Goal: Task Accomplishment & Management: Manage account settings

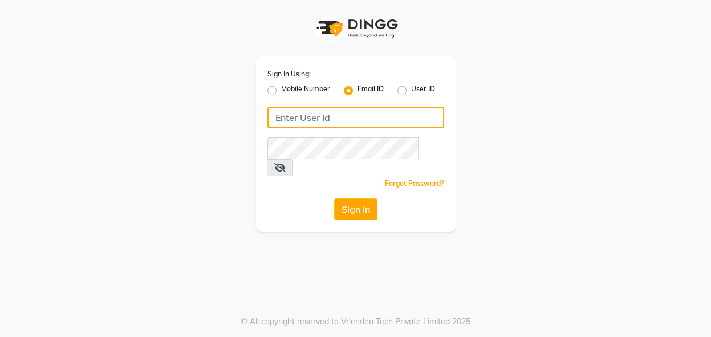
type input "[EMAIL_ADDRESS][DOMAIN_NAME]"
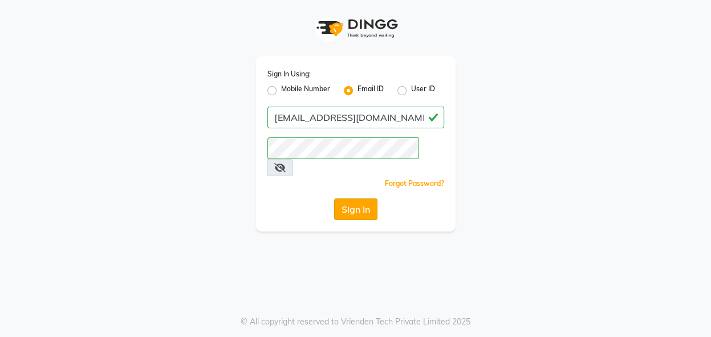
drag, startPoint x: 0, startPoint y: 0, endPoint x: 364, endPoint y: 193, distance: 412.2
click at [364, 198] on button "Sign In" at bounding box center [355, 209] width 43 height 22
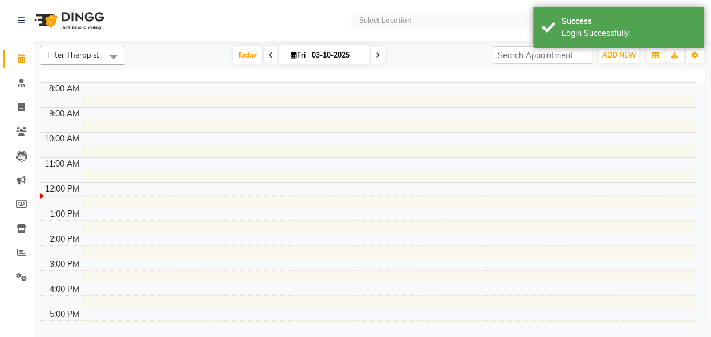
select select "en"
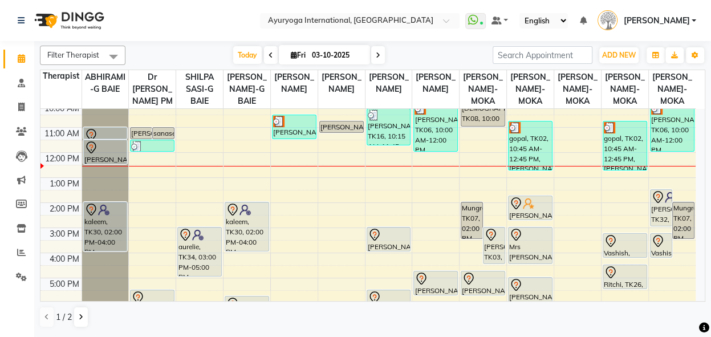
scroll to position [87, 0]
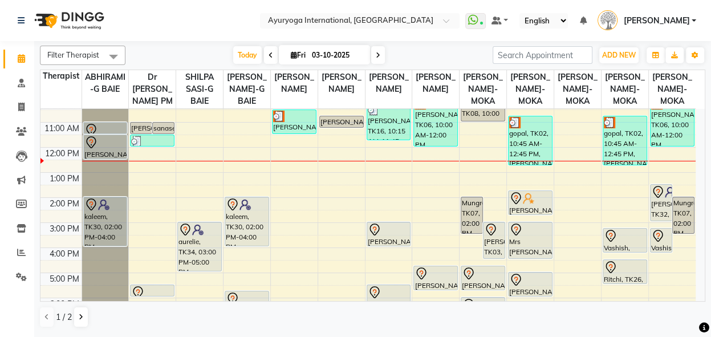
click at [705, 192] on div "Filter Therapist Select All ABHIRAMI-G BAIE Dr [PERSON_NAME] PM SHILPA SASI-G B…" at bounding box center [372, 188] width 677 height 294
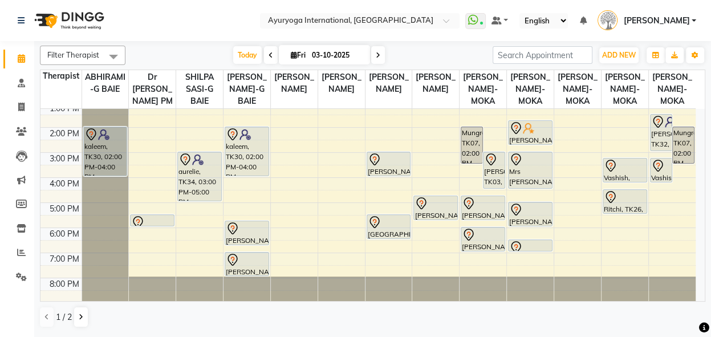
scroll to position [181, 0]
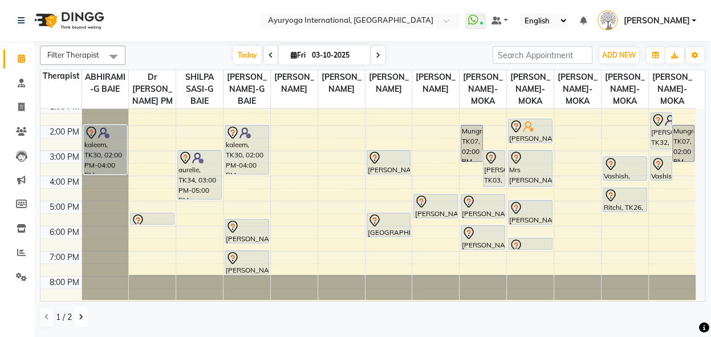
click at [80, 316] on icon at bounding box center [81, 317] width 5 height 7
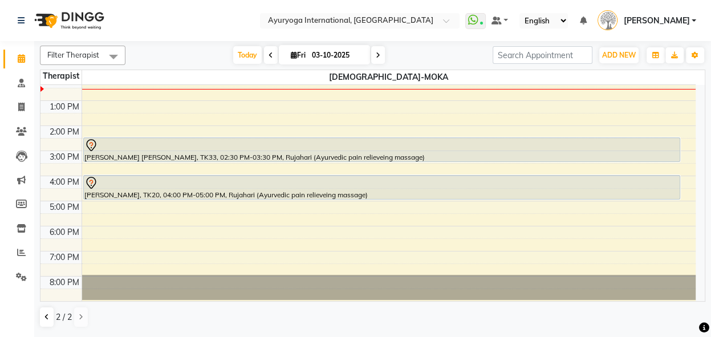
scroll to position [133, 0]
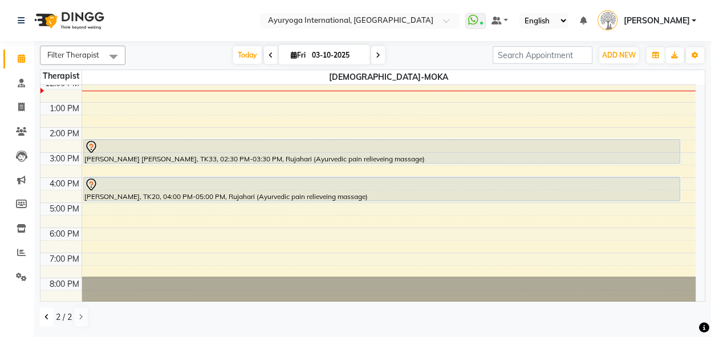
click at [46, 319] on icon at bounding box center [46, 317] width 5 height 7
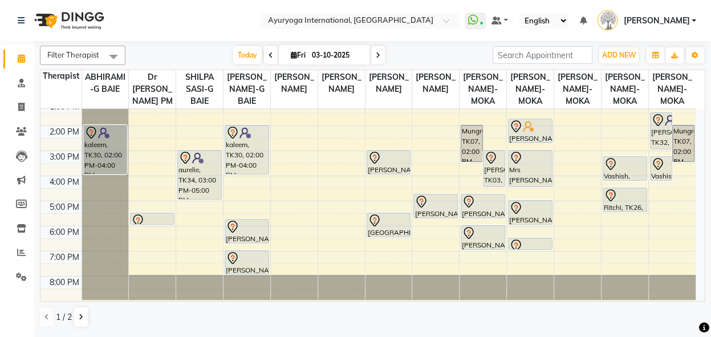
click at [579, 135] on div "7:00 AM 8:00 AM 9:00 AM 10:00 AM 11:00 AM 12:00 PM 1:00 PM 2:00 PM 3:00 PM 4:00…" at bounding box center [367, 125] width 655 height 351
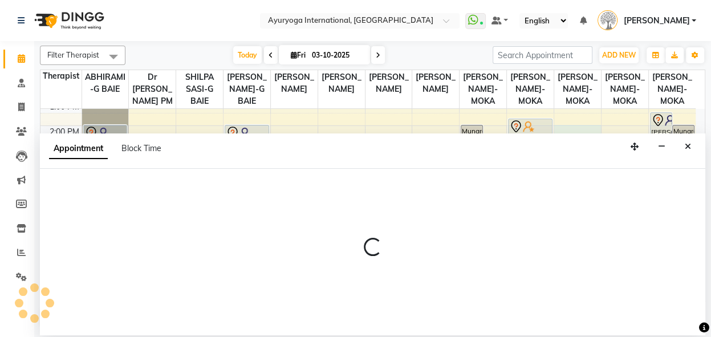
select select "50739"
select select "tentative"
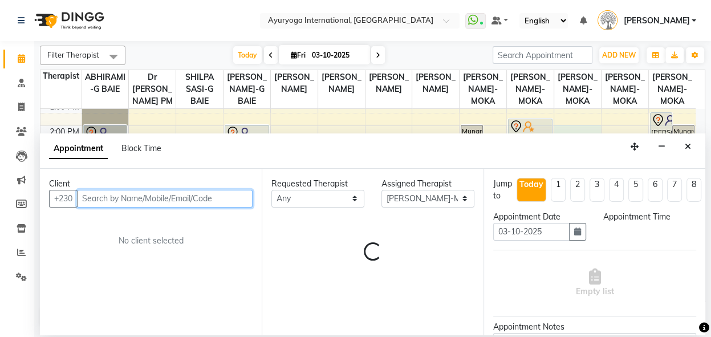
select select "840"
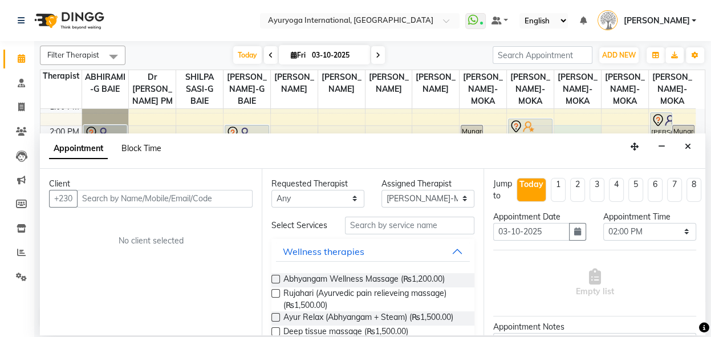
click at [156, 149] on span "Block Time" at bounding box center [141, 148] width 40 height 10
select select "50739"
select select "840"
select select "870"
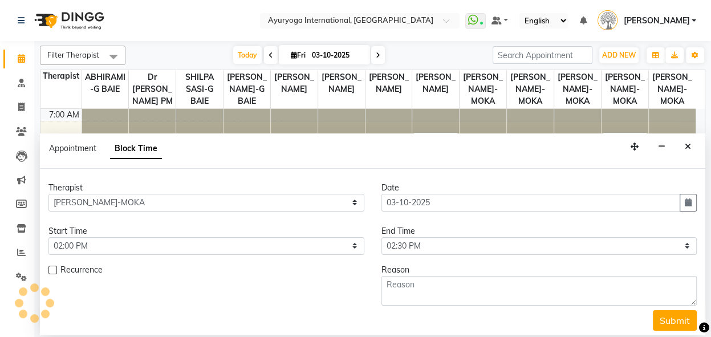
scroll to position [125, 0]
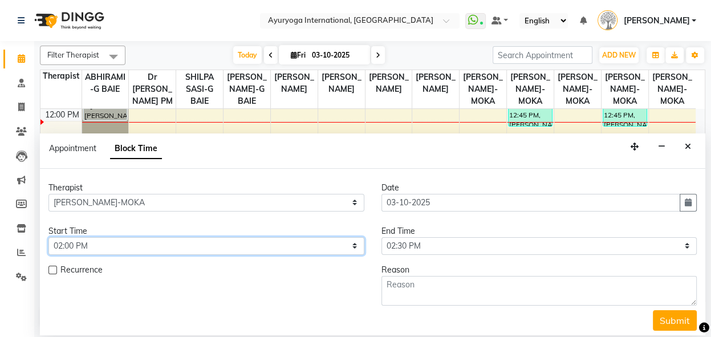
click at [350, 243] on select "Select 08:00 AM 08:15 AM 08:30 AM 08:45 AM 09:00 AM 09:15 AM 09:30 AM 09:45 AM …" at bounding box center [206, 246] width 316 height 18
select select "480"
click at [48, 237] on select "Select 08:00 AM 08:15 AM 08:30 AM 08:45 AM 09:00 AM 09:15 AM 09:30 AM 09:45 AM …" at bounding box center [206, 246] width 316 height 18
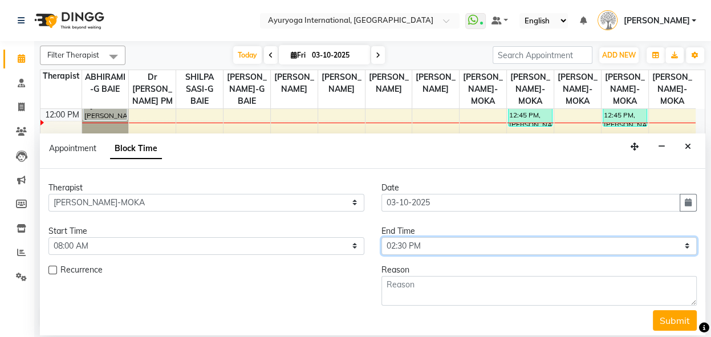
click at [509, 246] on select "Select 08:00 AM 08:15 AM 08:30 AM 08:45 AM 09:00 AM 09:15 AM 09:30 AM 09:45 AM …" at bounding box center [539, 246] width 316 height 18
select select "1200"
click at [509, 246] on select "Select 08:00 AM 08:15 AM 08:30 AM 08:45 AM 09:00 AM 09:15 AM 09:30 AM 09:45 AM …" at bounding box center [539, 246] width 316 height 18
click at [381, 237] on select "Select 08:00 AM 08:15 AM 08:30 AM 08:45 AM 09:00 AM 09:15 AM 09:30 AM 09:45 AM …" at bounding box center [539, 246] width 316 height 18
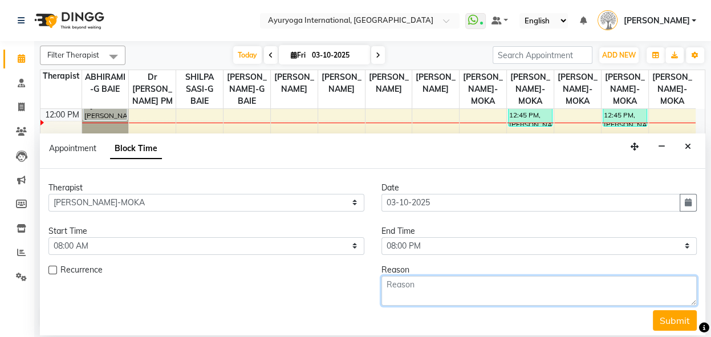
click at [533, 291] on textarea at bounding box center [539, 291] width 316 height 30
type textarea "off"
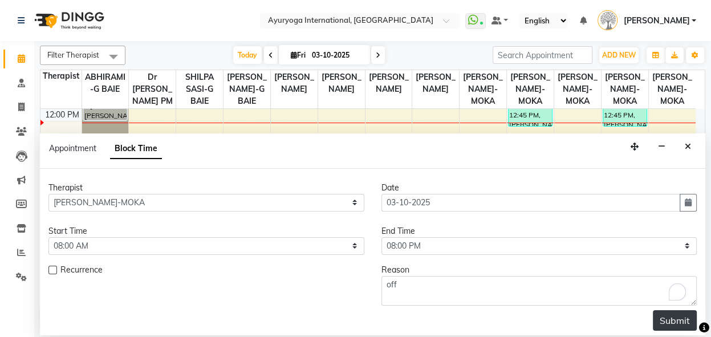
click at [665, 321] on button "Submit" at bounding box center [675, 320] width 44 height 21
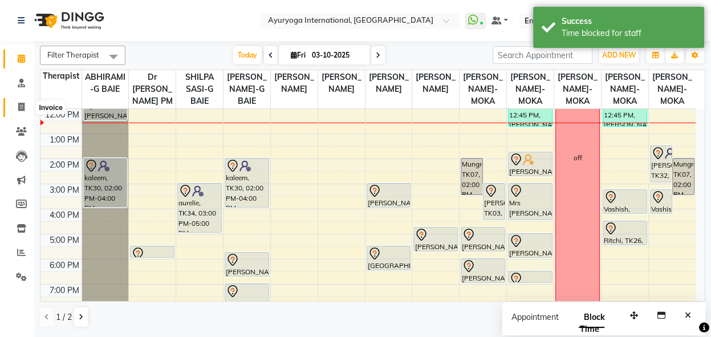
click at [22, 105] on icon at bounding box center [21, 107] width 6 height 9
select select "service"
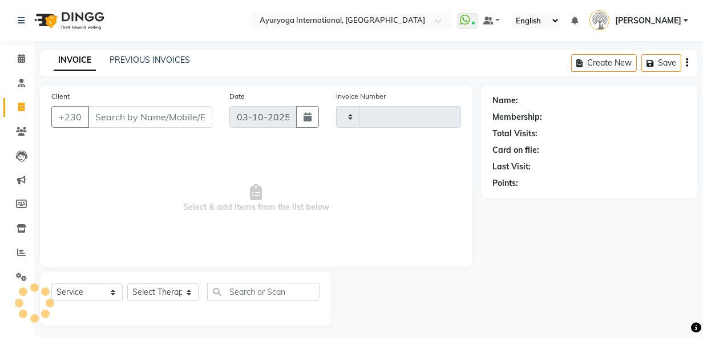
type input "6009"
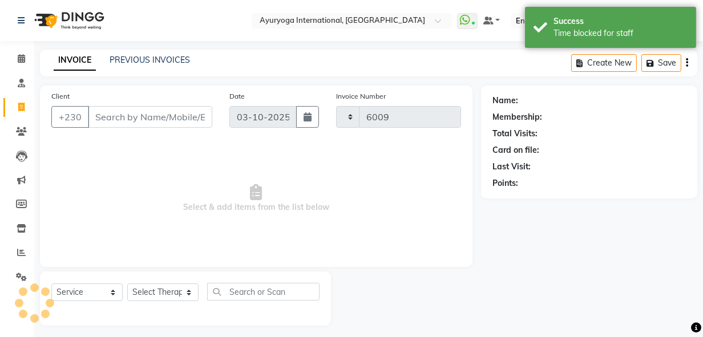
select select "730"
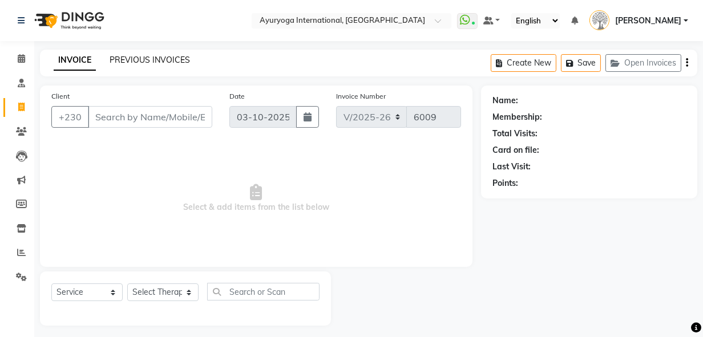
click at [177, 61] on link "PREVIOUS INVOICES" at bounding box center [149, 60] width 80 height 10
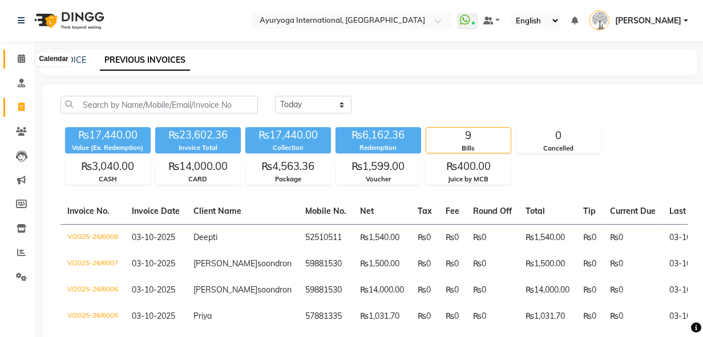
click at [23, 59] on icon at bounding box center [21, 58] width 7 height 9
